Goal: Information Seeking & Learning: Learn about a topic

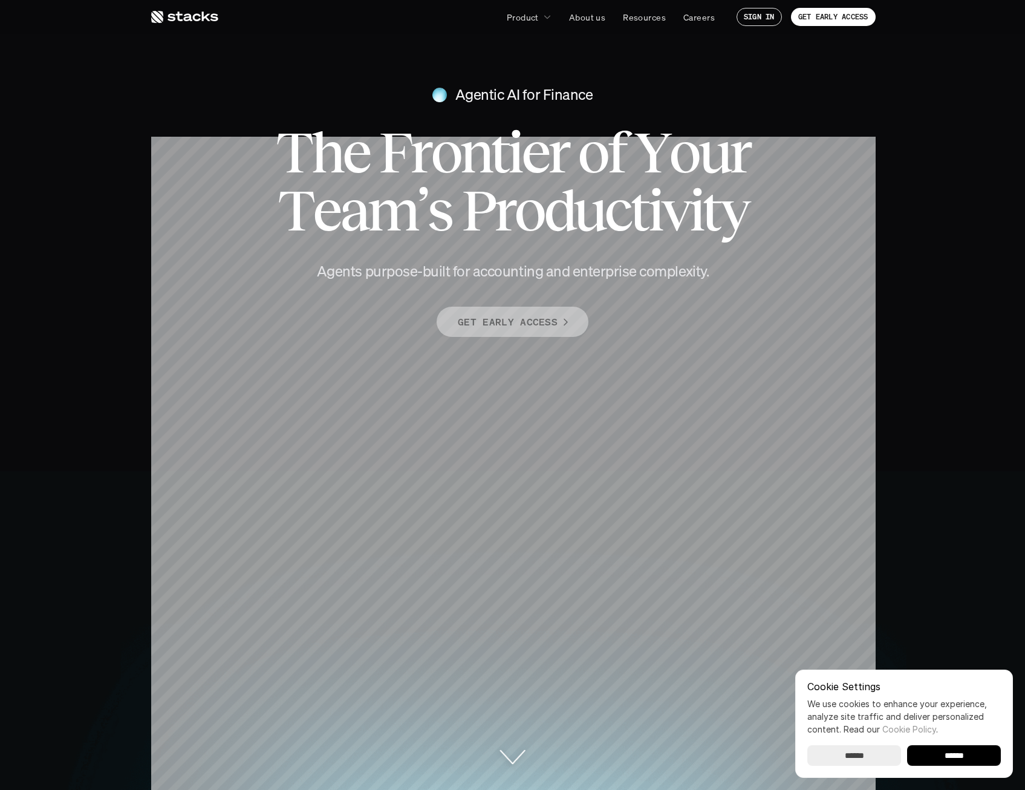
click at [549, 327] on p "GET EARLY ACCESS" at bounding box center [508, 322] width 100 height 18
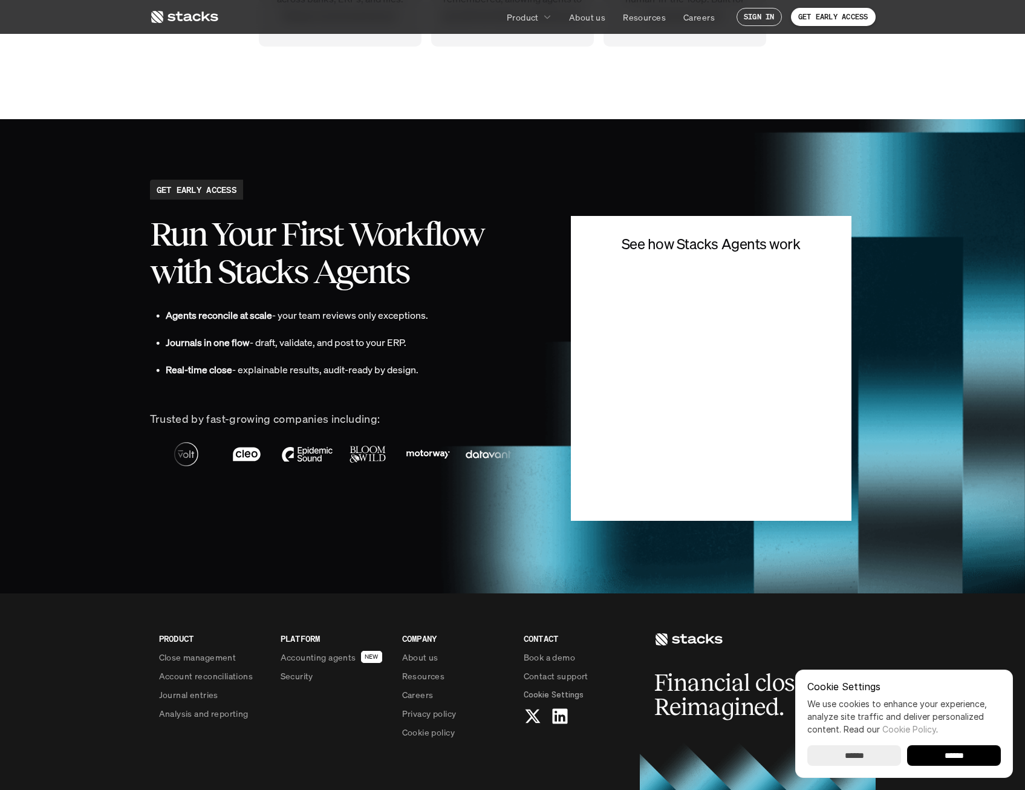
scroll to position [2930, 0]
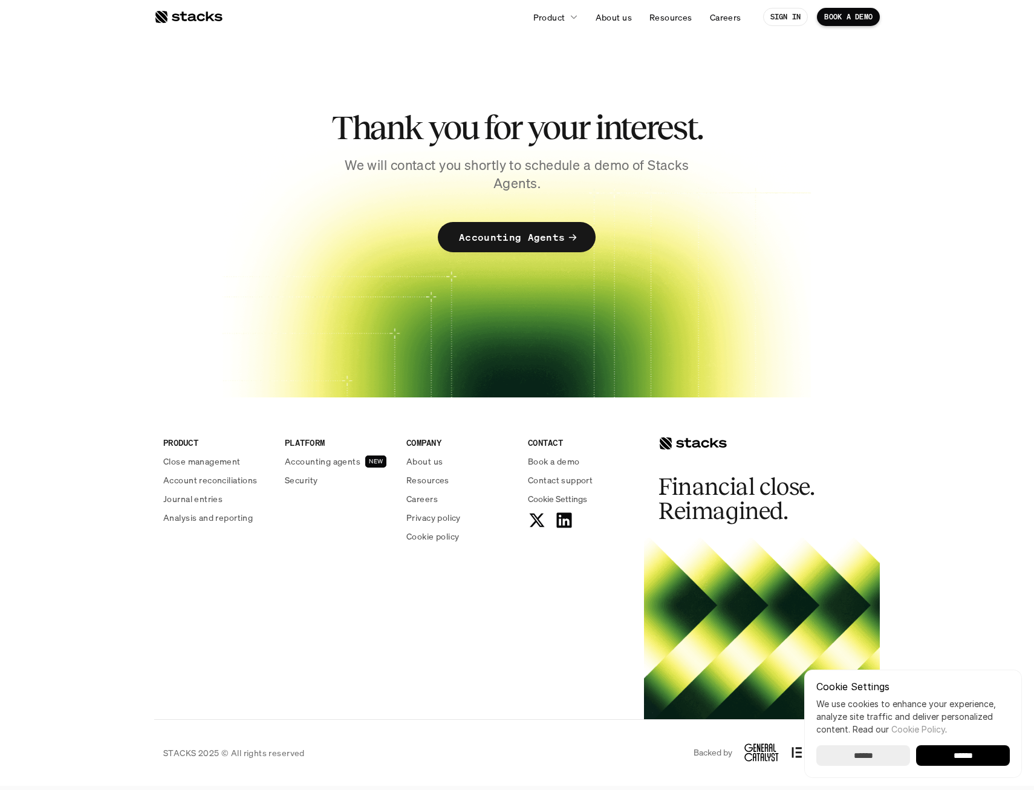
click at [542, 242] on p "Accounting Agents" at bounding box center [512, 238] width 106 height 18
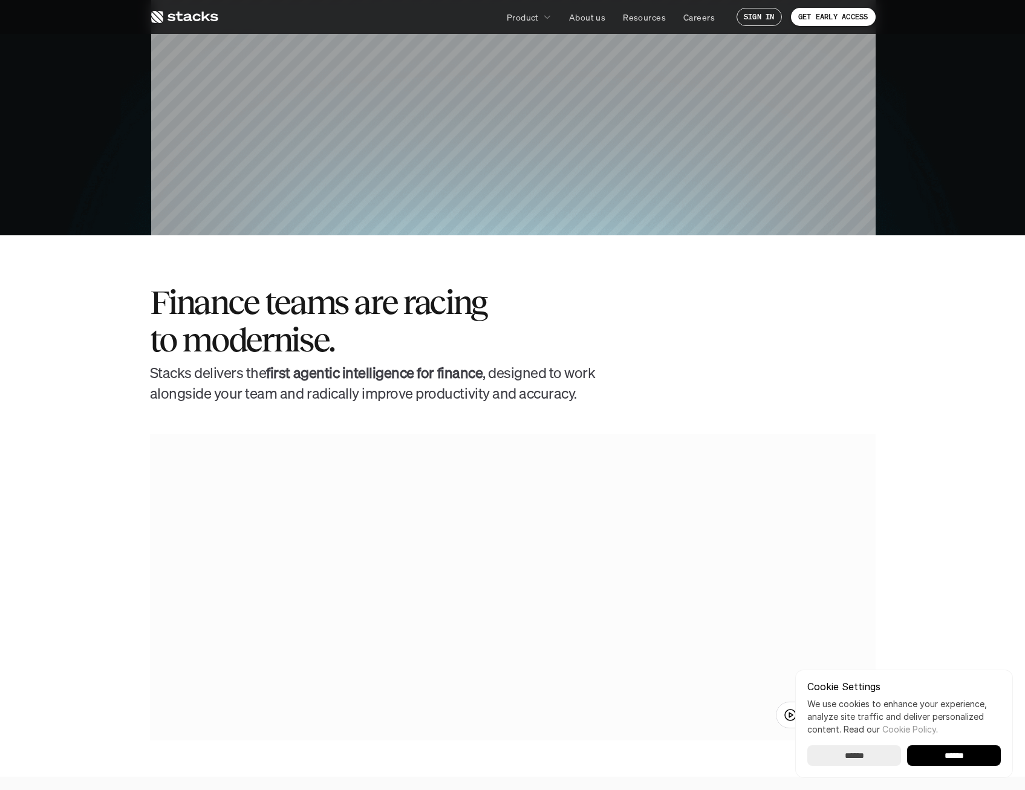
scroll to position [605, 0]
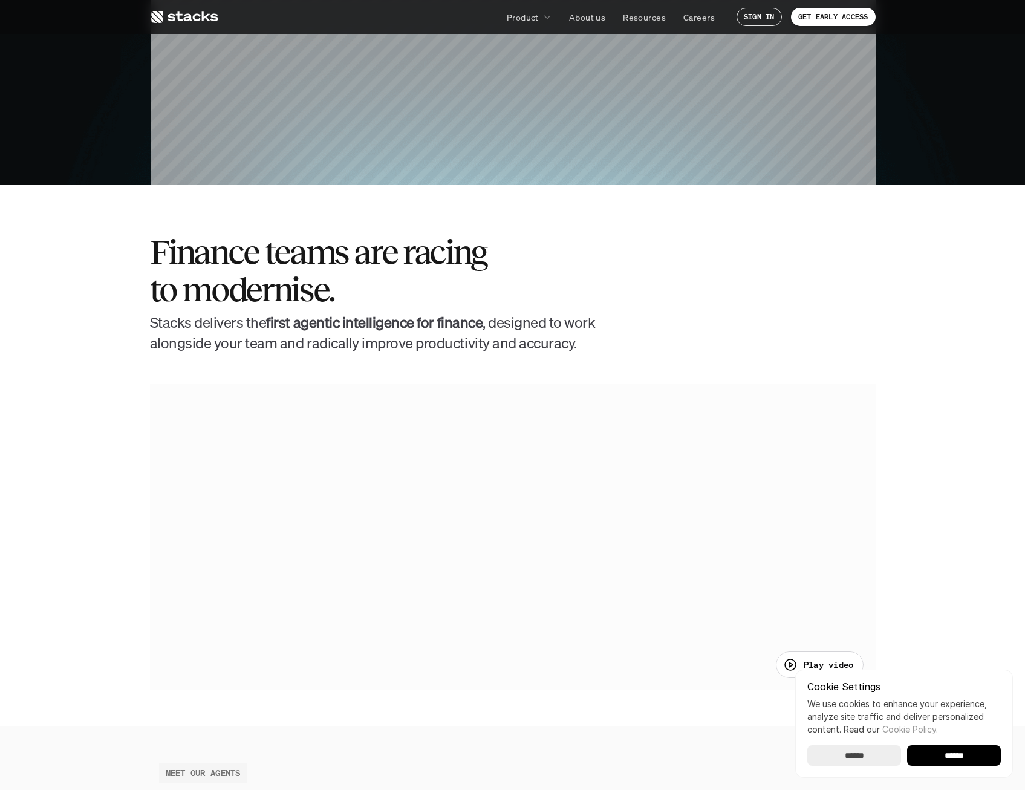
click at [53, 523] on section "Finance teams are racing to modernise. [PERSON_NAME] delivers the first agentic…" at bounding box center [512, 455] width 1025 height 541
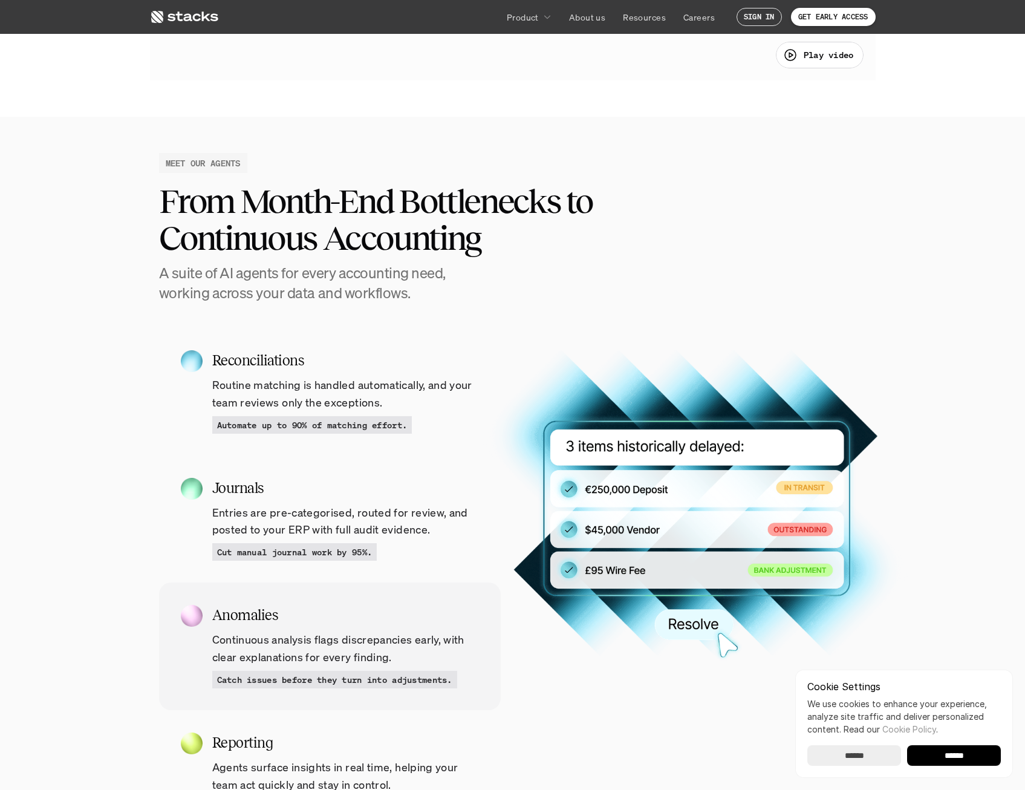
scroll to position [1210, 0]
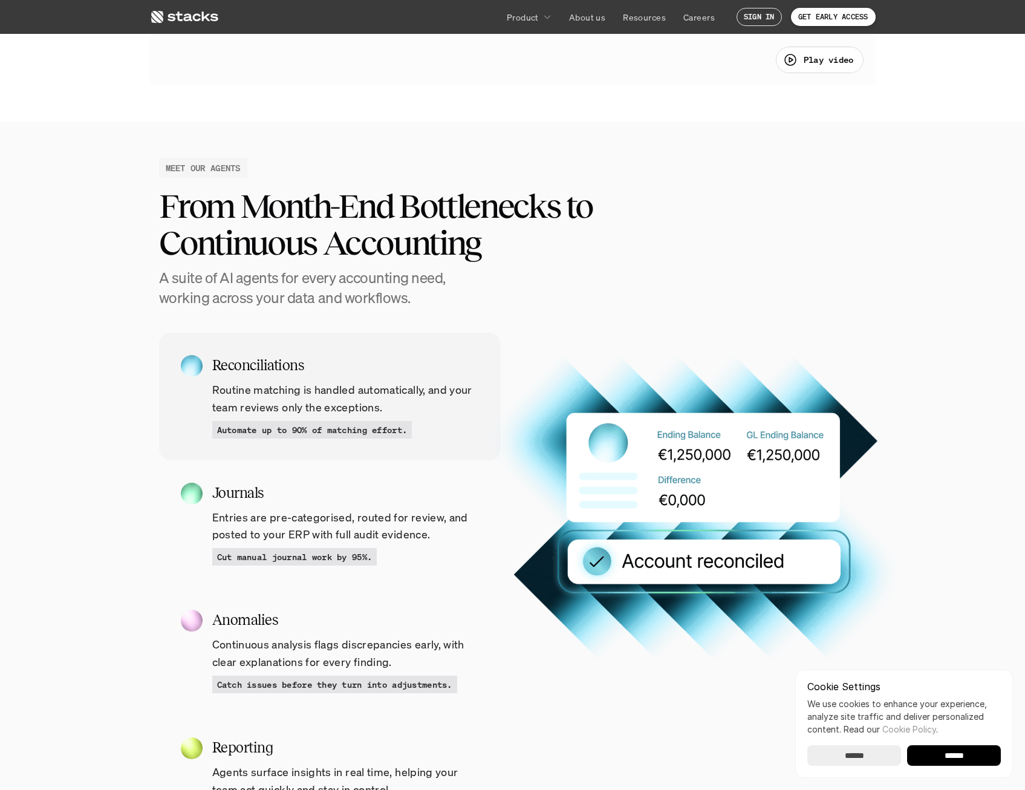
drag, startPoint x: 386, startPoint y: 409, endPoint x: 275, endPoint y: 391, distance: 112.7
click at [275, 391] on p "Routine matching is handled automatically, and your team reviews only the excep…" at bounding box center [345, 398] width 267 height 35
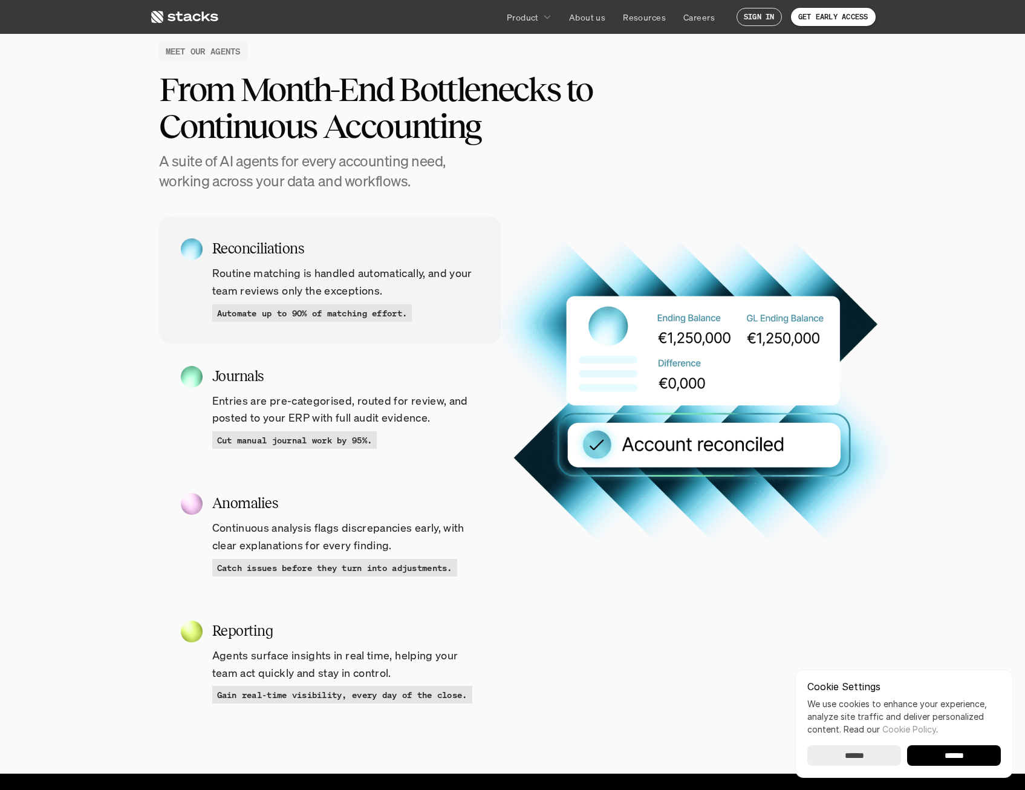
scroll to position [1331, 0]
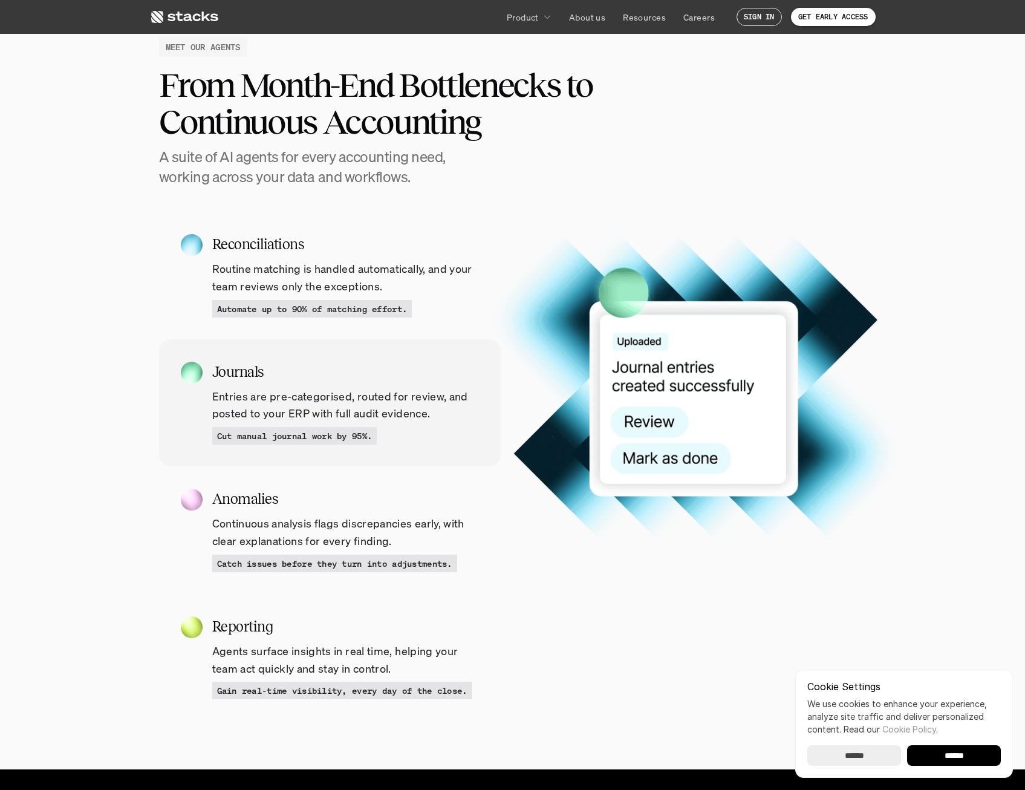
drag, startPoint x: 269, startPoint y: 397, endPoint x: 339, endPoint y: 418, distance: 73.3
click at [339, 418] on p "Entries are pre-categorised, routed for review, and posted to your ERP with ful…" at bounding box center [345, 405] width 267 height 35
drag, startPoint x: 321, startPoint y: 414, endPoint x: 256, endPoint y: 405, distance: 65.3
click at [256, 405] on p "Entries are pre-categorised, routed for review, and posted to your ERP with ful…" at bounding box center [345, 405] width 267 height 35
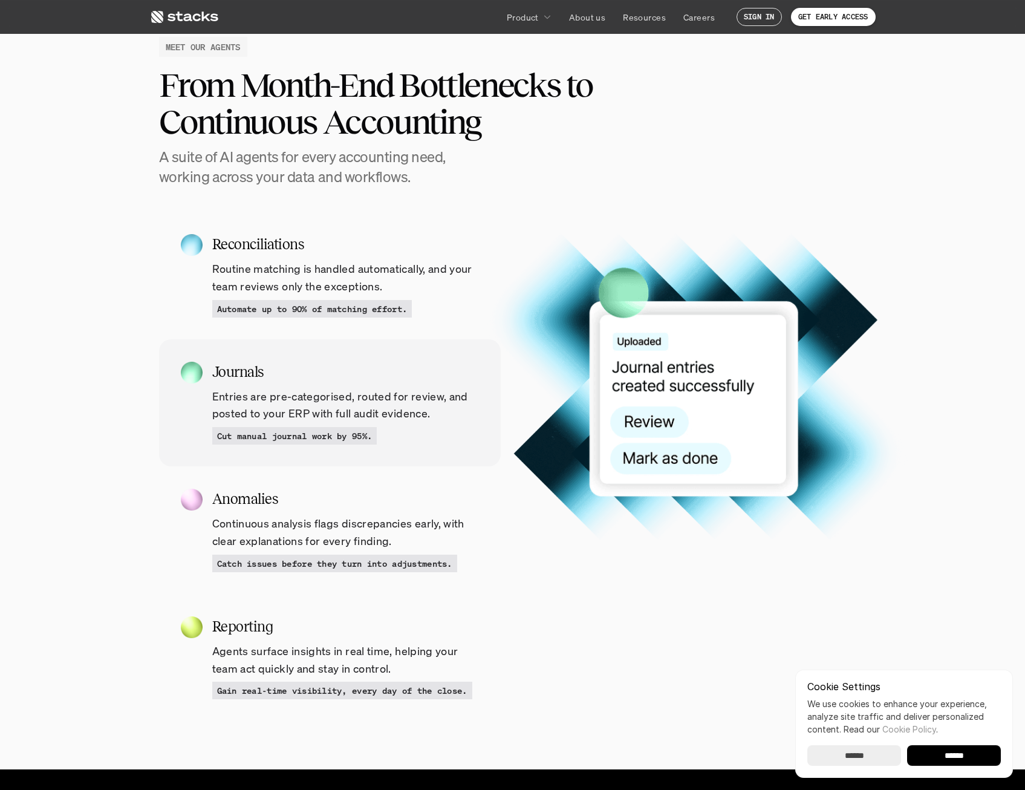
click at [256, 405] on p "Entries are pre-categorised, routed for review, and posted to your ERP with ful…" at bounding box center [345, 405] width 267 height 35
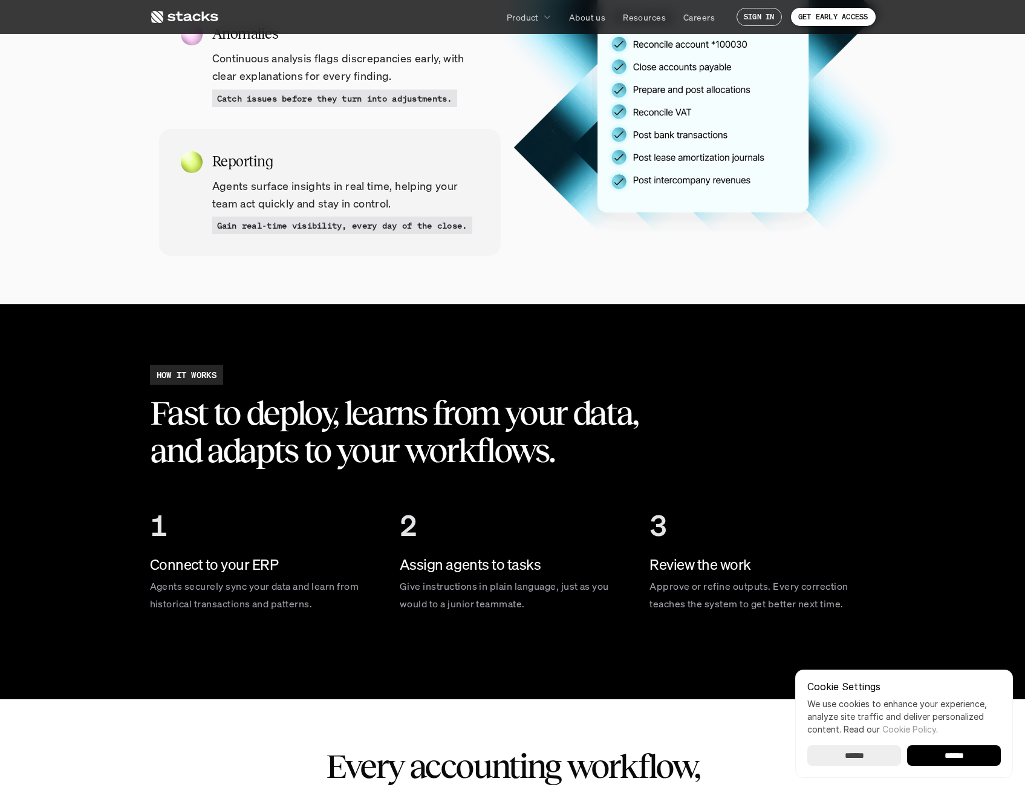
scroll to position [1814, 0]
